Goal: Information Seeking & Learning: Learn about a topic

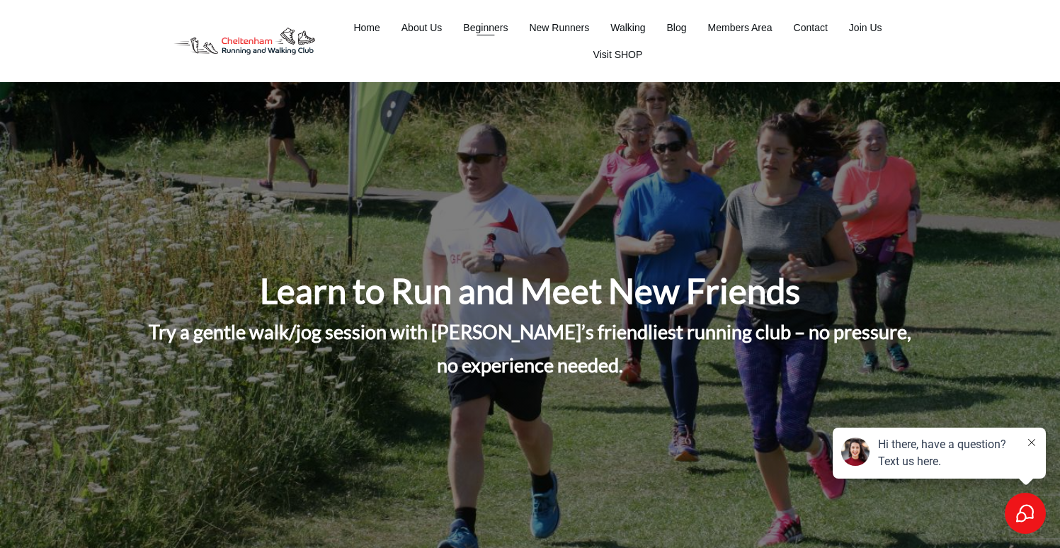
click at [498, 26] on span "Beginners" at bounding box center [485, 28] width 45 height 20
click at [477, 28] on span "Beginners" at bounding box center [485, 28] width 45 height 20
click at [378, 27] on span "Home" at bounding box center [366, 28] width 26 height 20
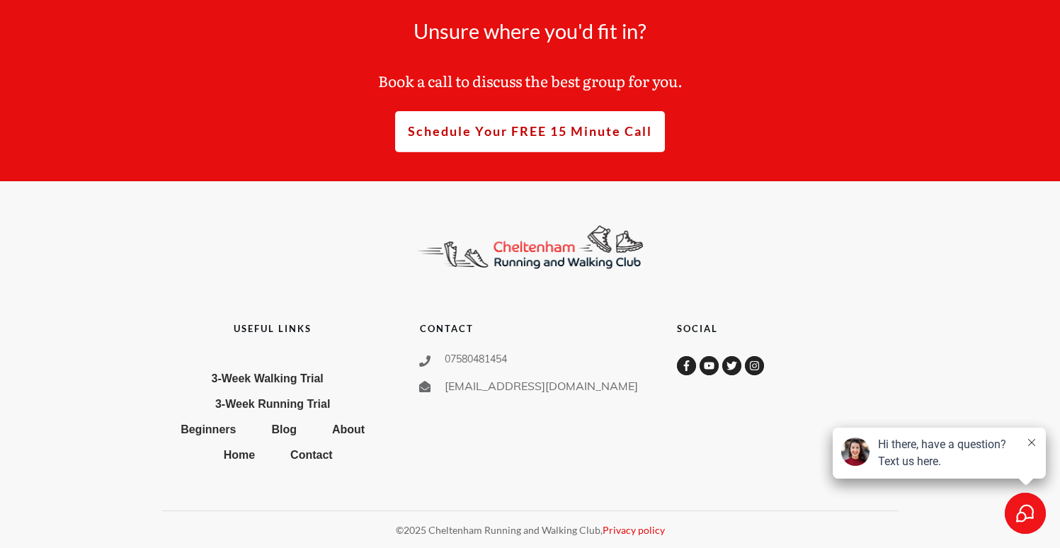
scroll to position [6952, 0]
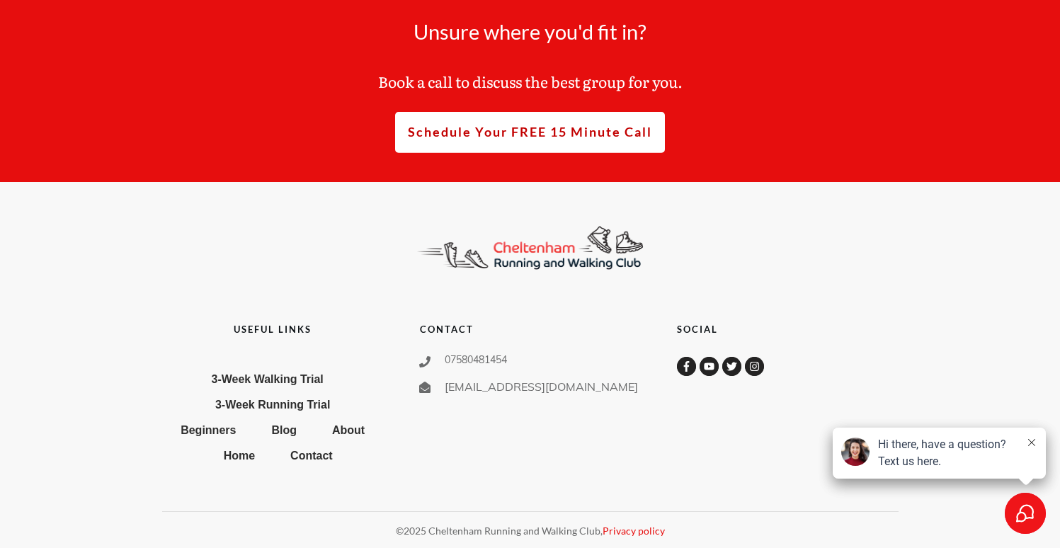
click at [283, 400] on span "3-Week Running Trial" at bounding box center [272, 405] width 115 height 23
